Goal: Task Accomplishment & Management: Use online tool/utility

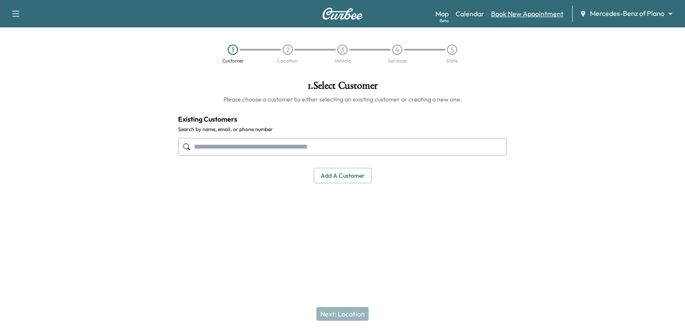
click at [523, 17] on link "Book New Appointment" at bounding box center [527, 14] width 72 height 10
click at [473, 10] on link "Calendar" at bounding box center [469, 14] width 29 height 10
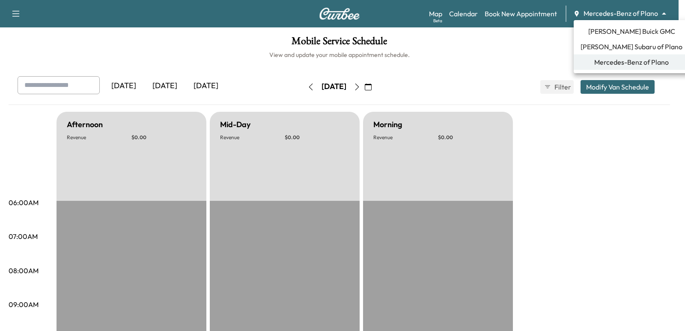
click at [607, 18] on body "Support Log Out Map Beta Calendar Book New Appointment Mercedes-Benz of Plano *…" at bounding box center [342, 165] width 685 height 331
click at [624, 27] on span "[PERSON_NAME] Buick GMC" at bounding box center [631, 31] width 87 height 10
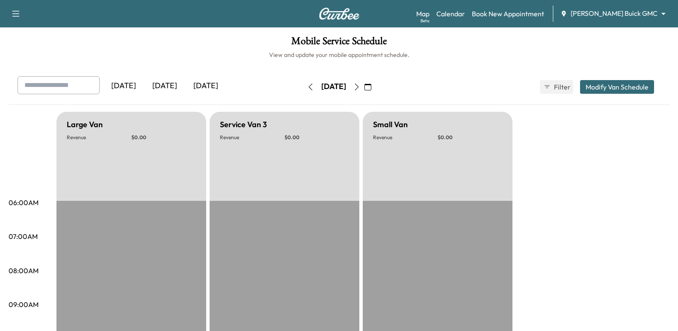
click at [360, 86] on icon "button" at bounding box center [357, 86] width 7 height 7
